Goal: Find specific page/section: Find specific page/section

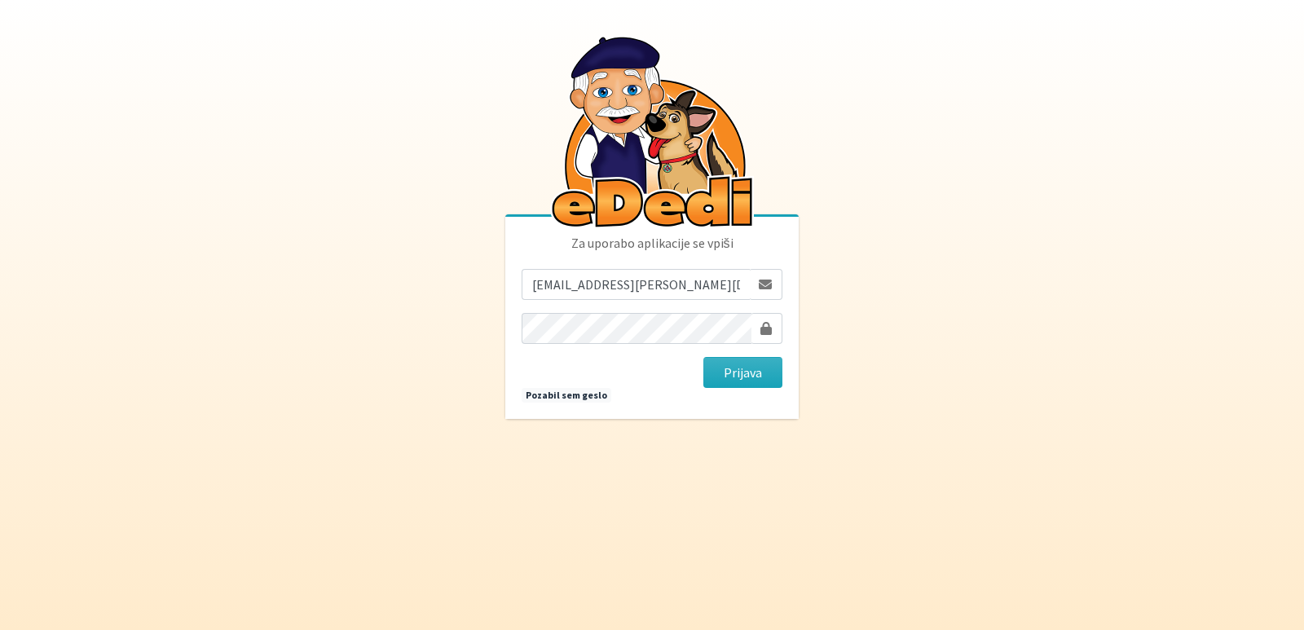
click at [713, 370] on button "Prijava" at bounding box center [743, 372] width 79 height 31
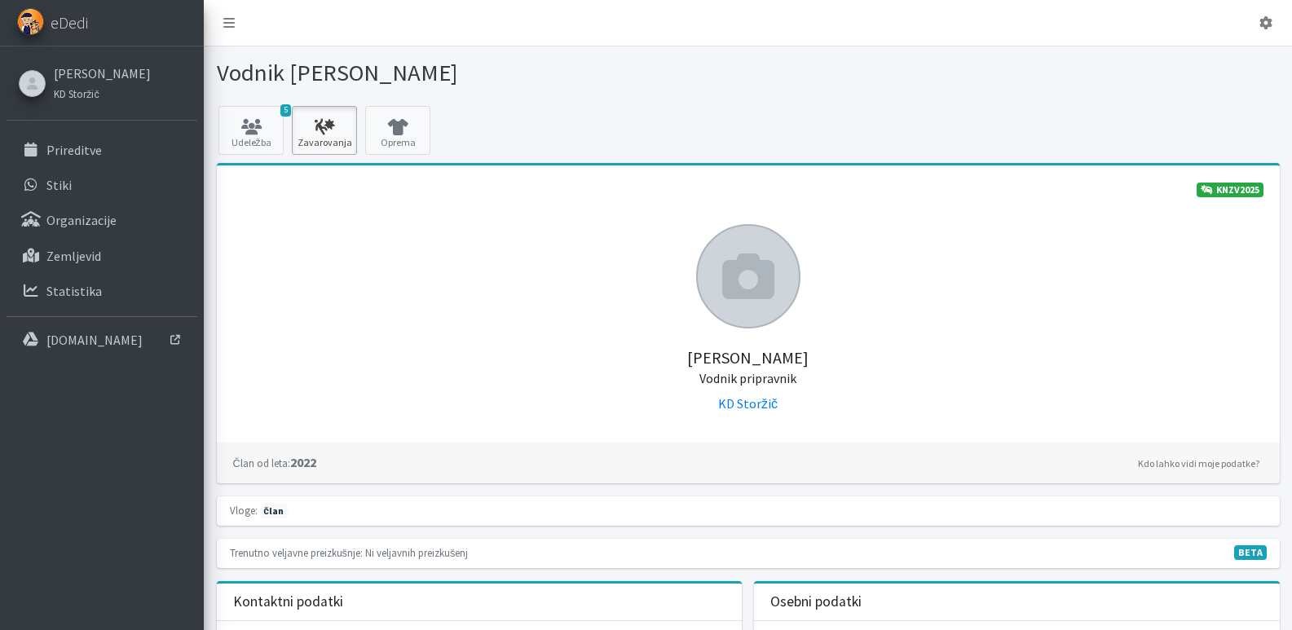
click at [326, 125] on icon at bounding box center [324, 127] width 55 height 16
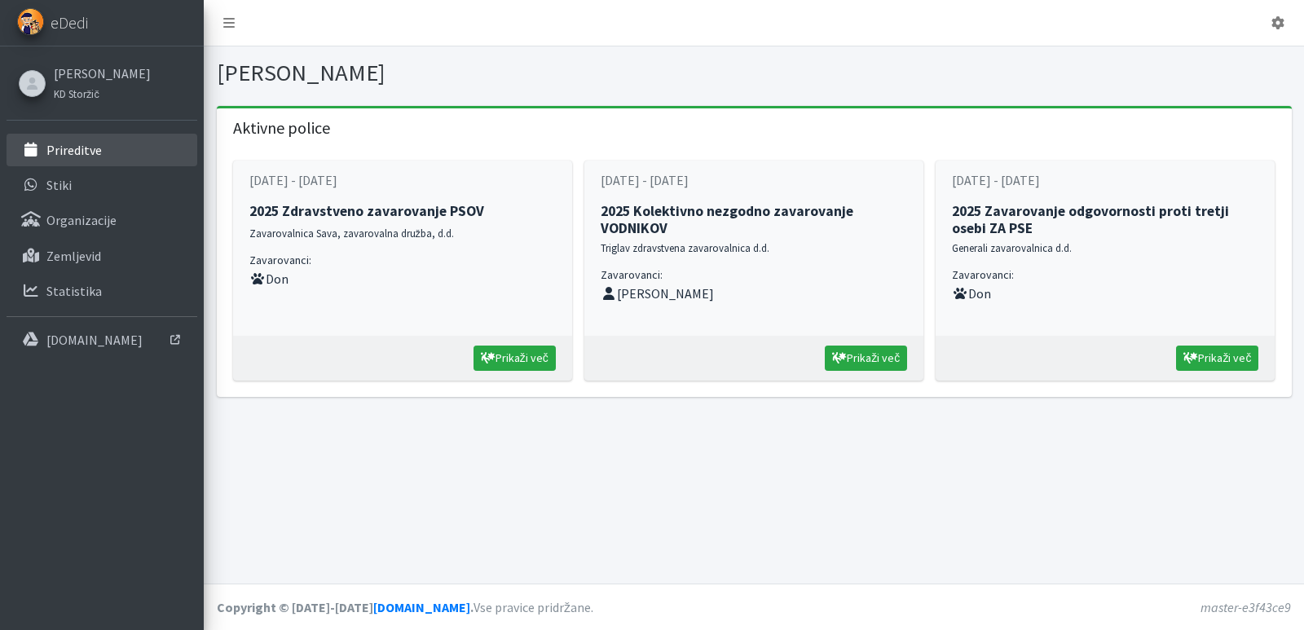
click at [64, 150] on p "Prireditve" at bounding box center [73, 150] width 55 height 16
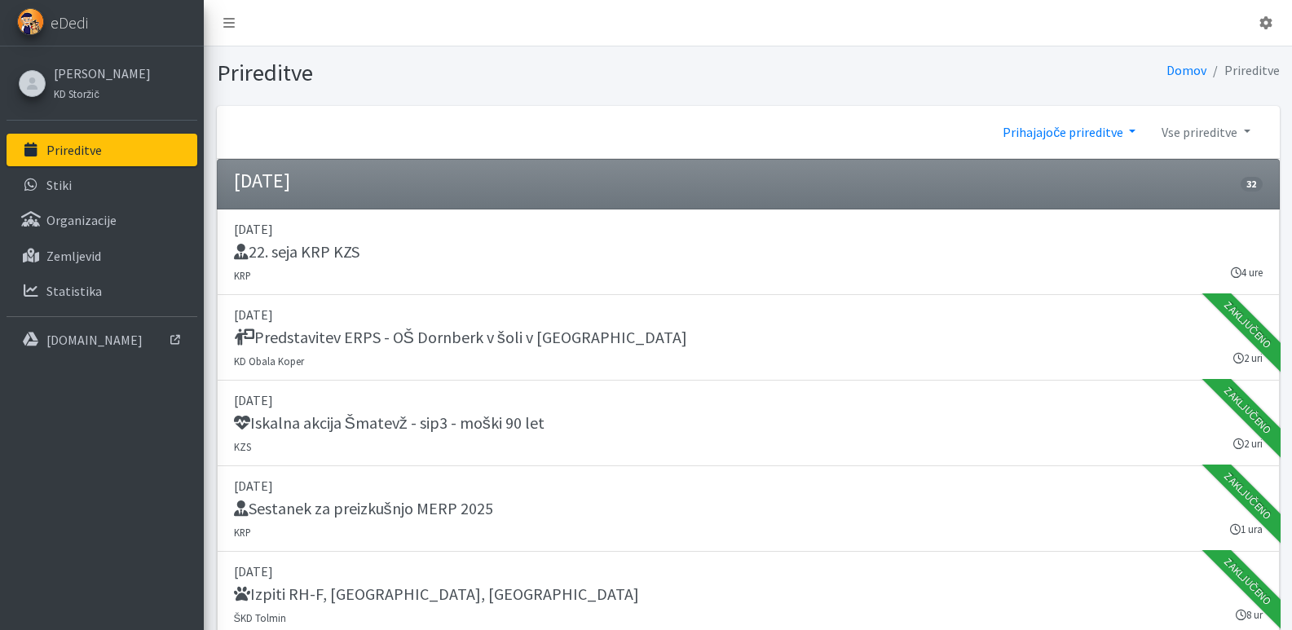
click at [1134, 124] on link "Prihajajoče prireditve" at bounding box center [1069, 132] width 159 height 33
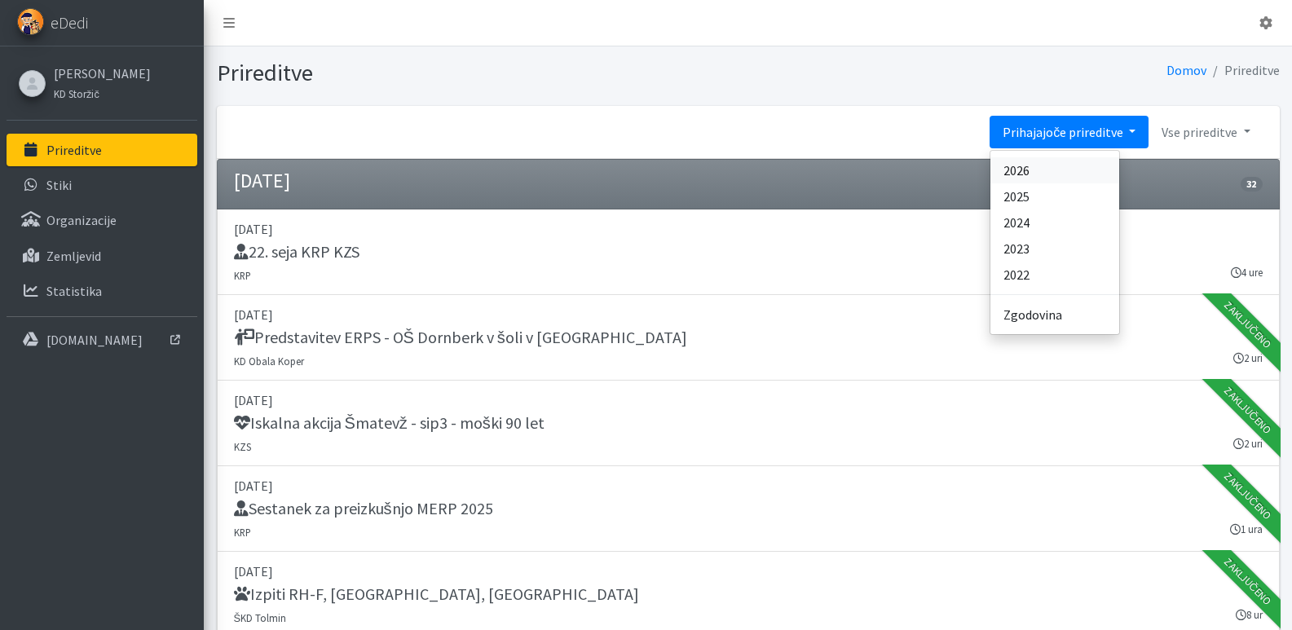
click at [1048, 169] on link "2026" at bounding box center [1055, 170] width 129 height 26
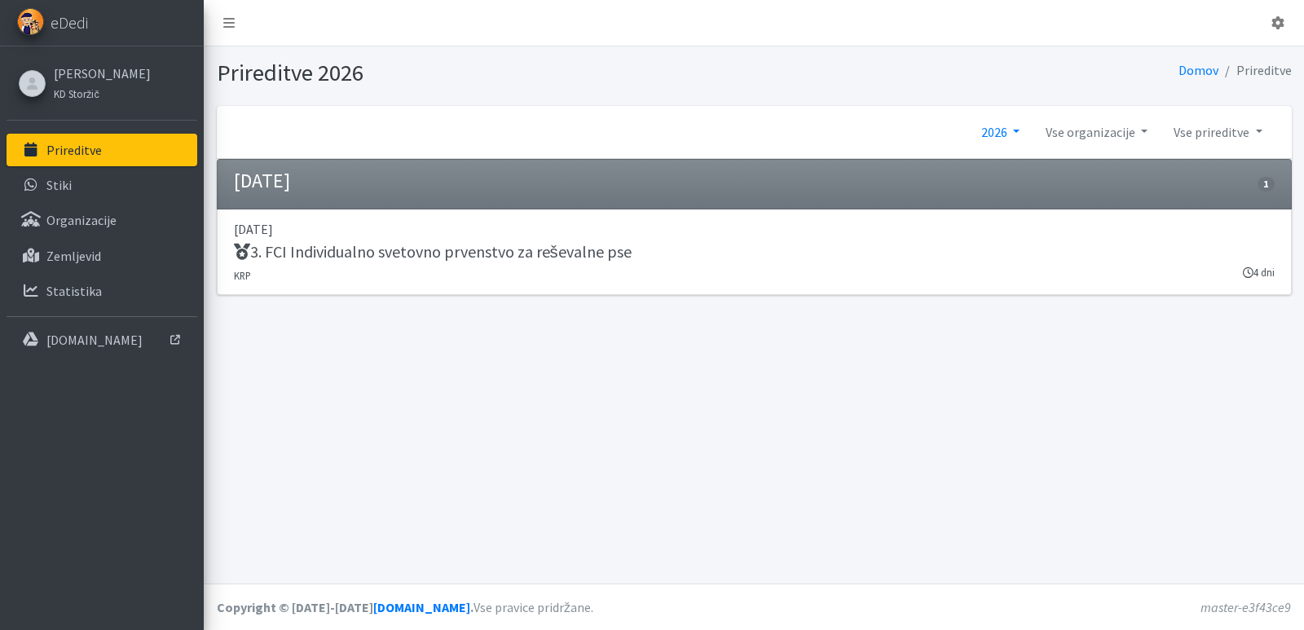
click at [1017, 133] on link "2026" at bounding box center [1001, 132] width 64 height 33
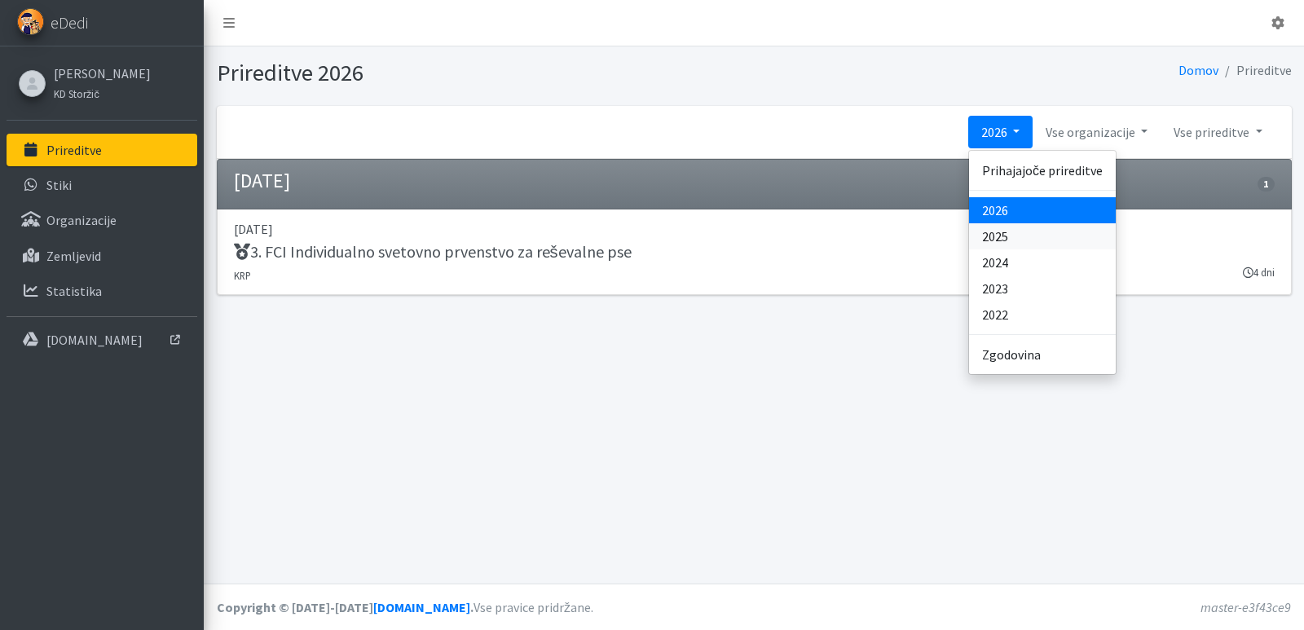
click at [1003, 238] on link "2025" at bounding box center [1042, 236] width 147 height 26
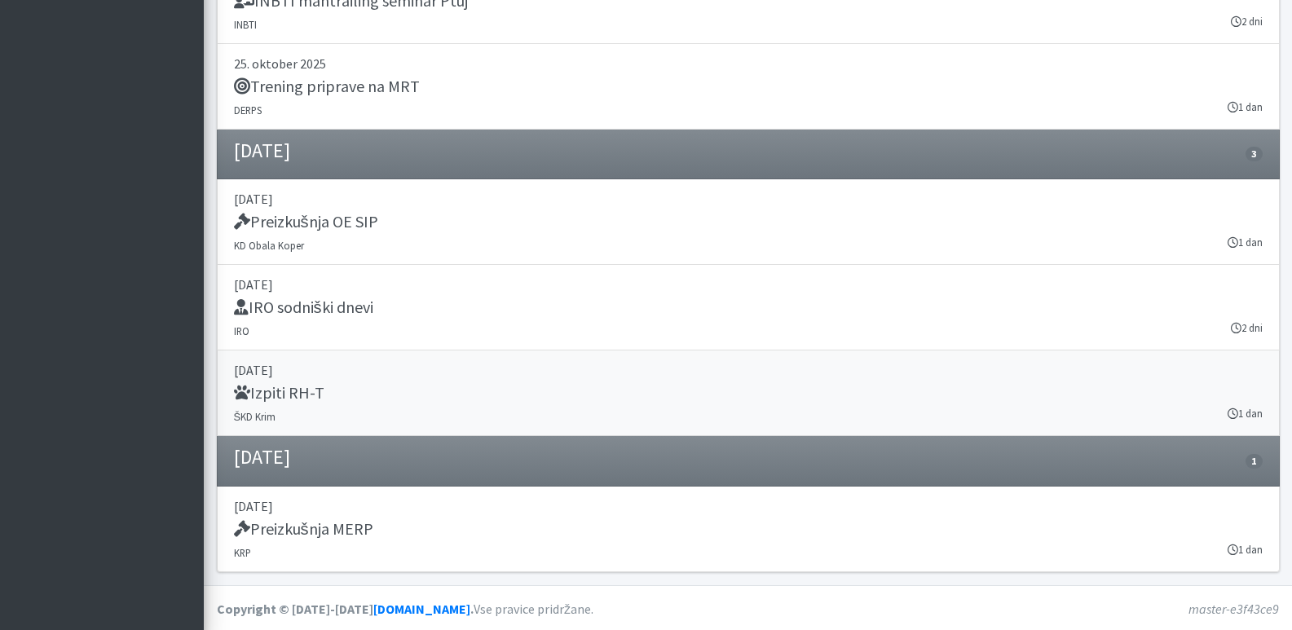
scroll to position [22793, 0]
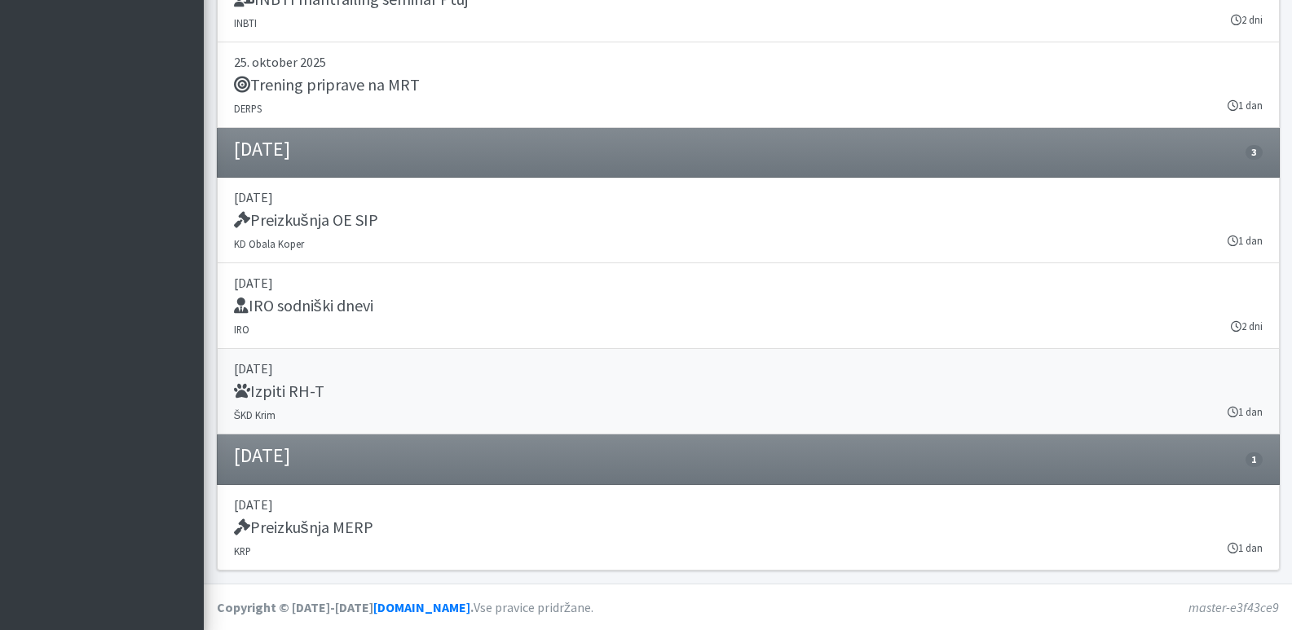
click at [268, 396] on h5 "Izpiti RH-T" at bounding box center [279, 392] width 90 height 20
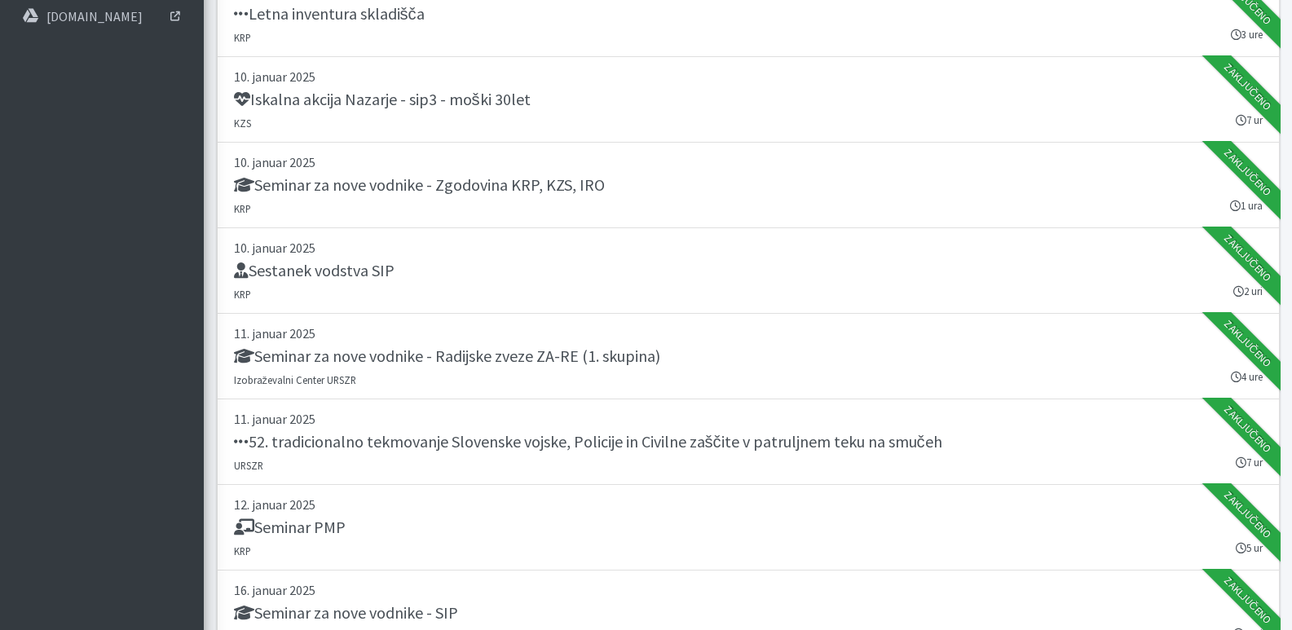
scroll to position [0, 0]
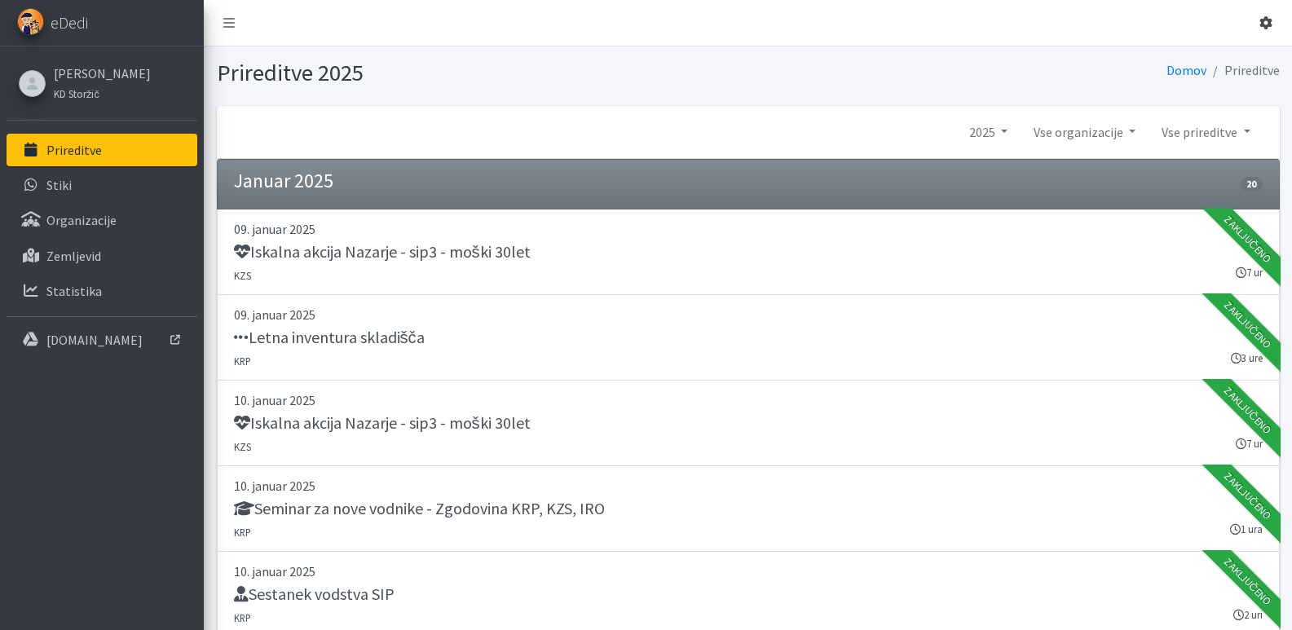
click at [1266, 24] on icon at bounding box center [1266, 22] width 13 height 13
click at [65, 72] on link "Vanja Kopač" at bounding box center [102, 74] width 97 height 20
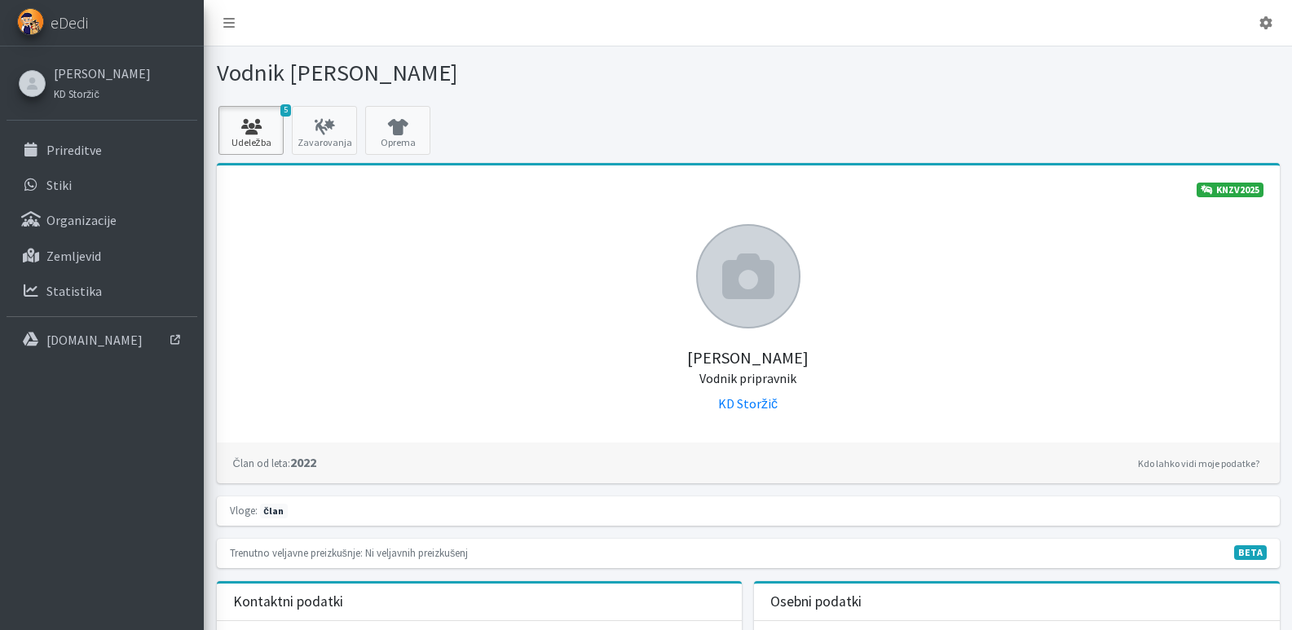
click at [245, 138] on link "5 Udeležba" at bounding box center [250, 130] width 65 height 49
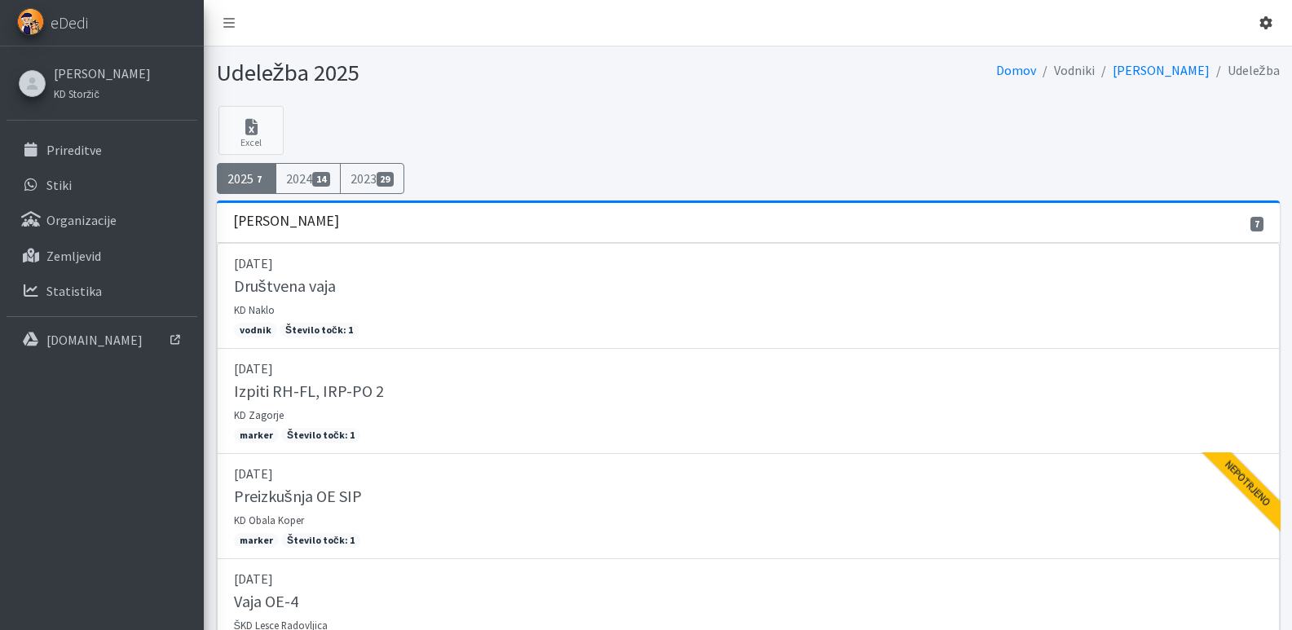
click at [1260, 20] on icon at bounding box center [1266, 22] width 13 height 13
click at [1169, 60] on icon at bounding box center [1175, 61] width 13 height 13
